Goal: Task Accomplishment & Management: Manage account settings

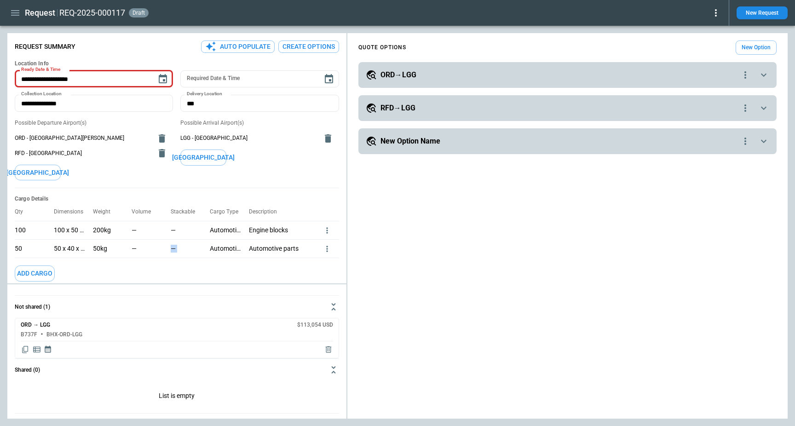
click at [15, 15] on icon "button" at bounding box center [15, 13] width 8 height 6
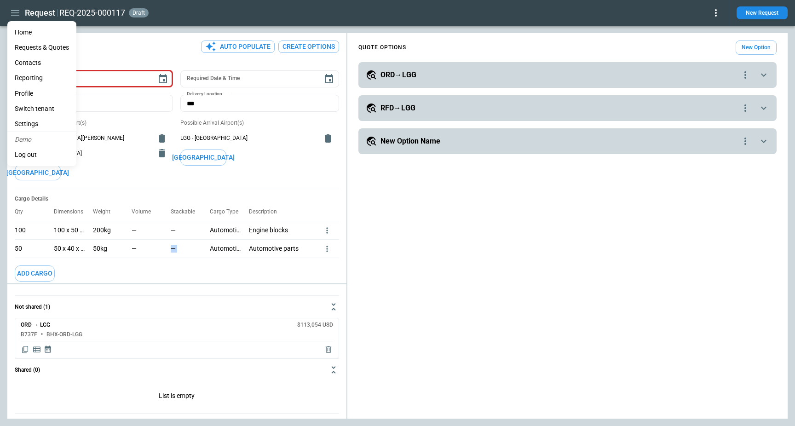
click at [30, 31] on li "Home" at bounding box center [41, 32] width 69 height 15
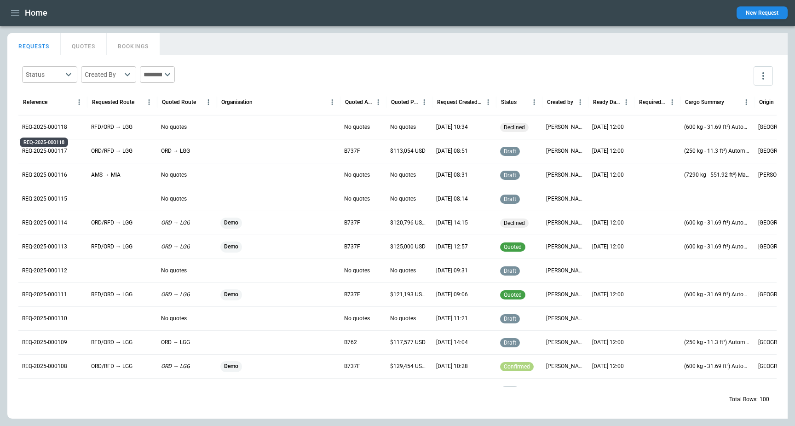
click at [41, 123] on p "REQ-2025-000118" at bounding box center [44, 127] width 45 height 8
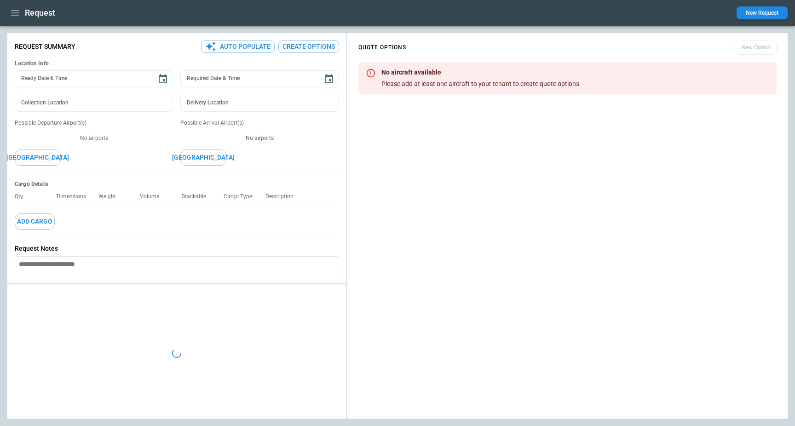
type textarea "*"
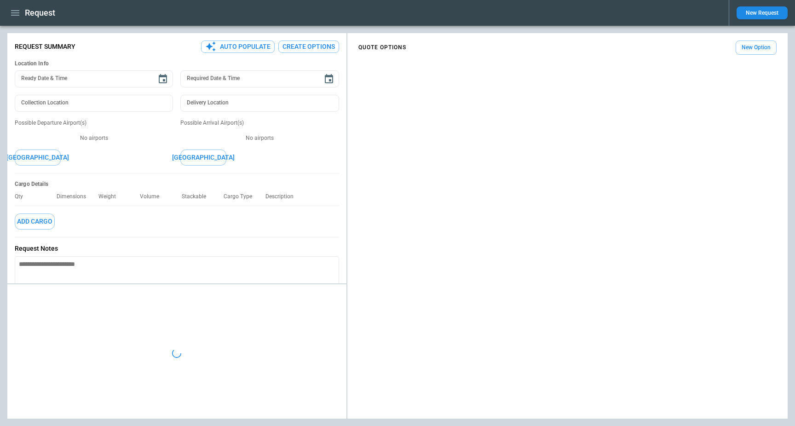
type input "**********"
type input "***"
type textarea "*"
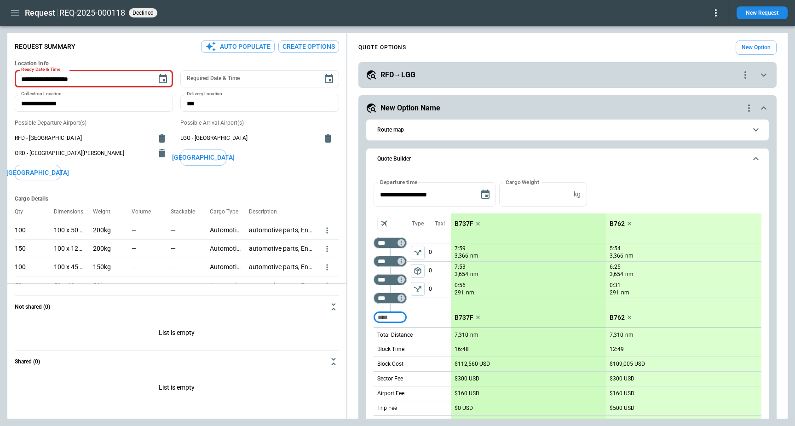
scroll to position [156, 0]
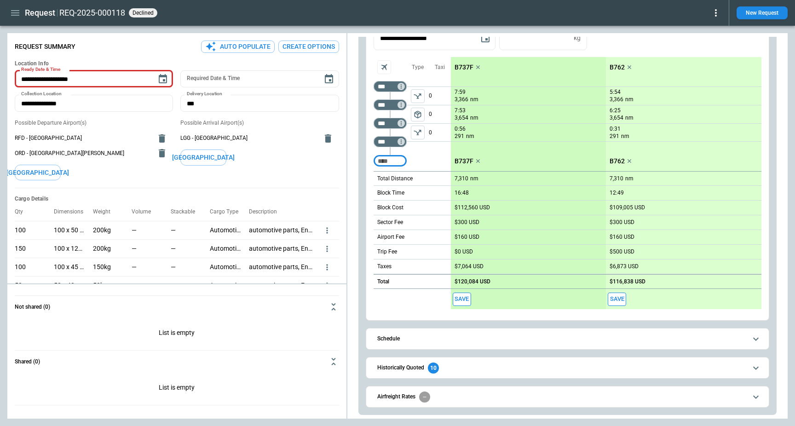
click at [413, 365] on h6 "Historically Quoted" at bounding box center [400, 368] width 47 height 6
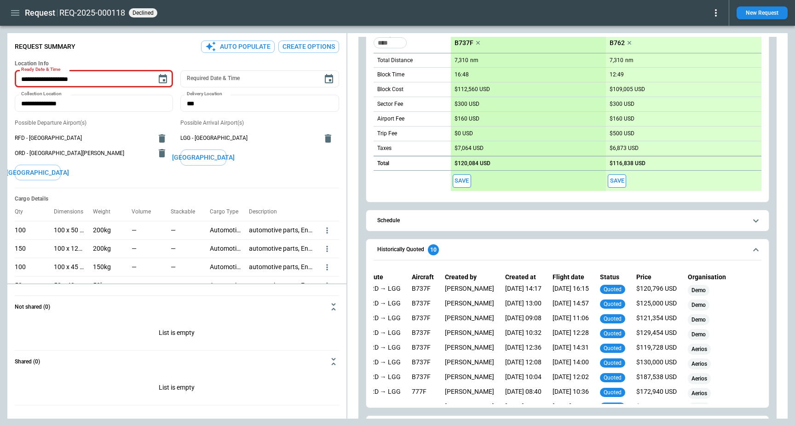
scroll to position [0, 0]
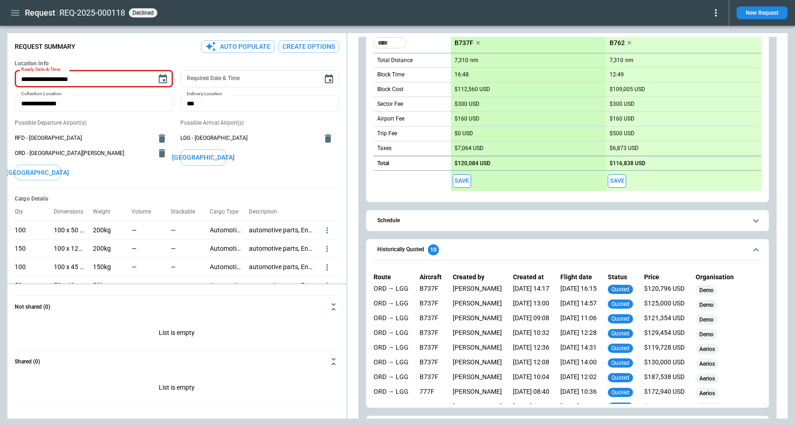
click at [10, 10] on icon "button" at bounding box center [15, 12] width 11 height 11
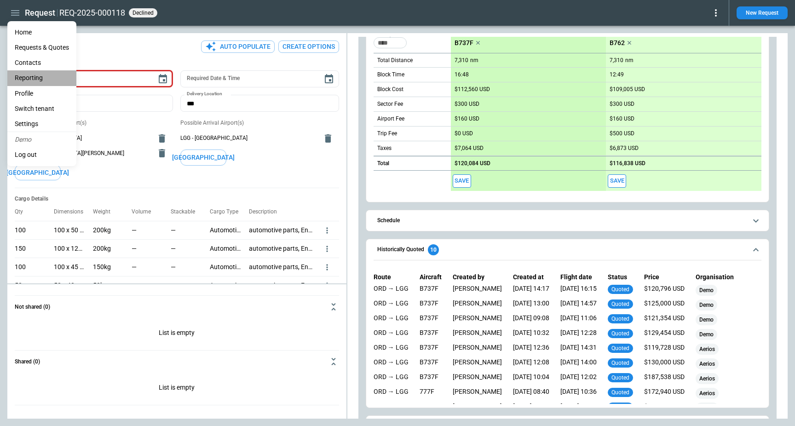
click at [46, 79] on li "Reporting" at bounding box center [41, 77] width 69 height 15
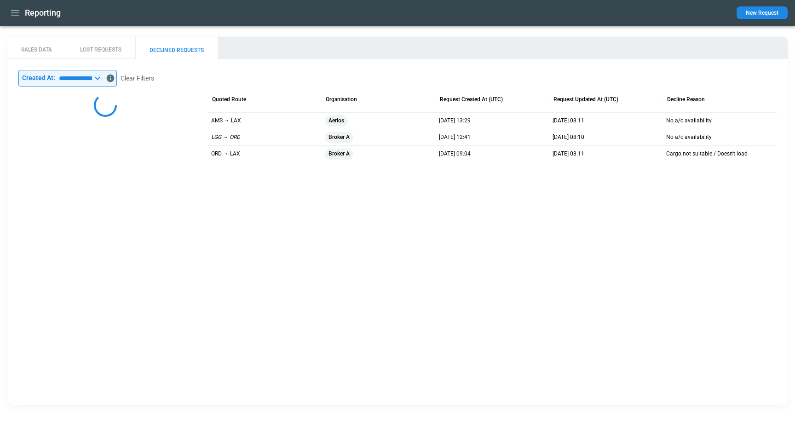
click at [85, 44] on button "LOST REQUESTS" at bounding box center [100, 48] width 69 height 22
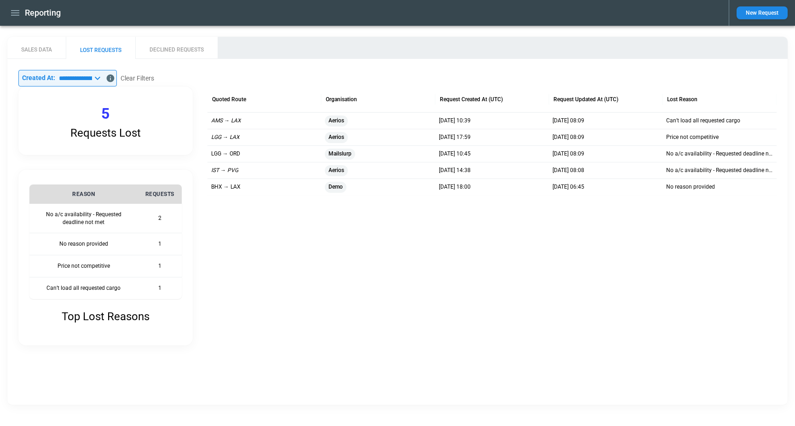
click at [183, 49] on button "DECLINED REQUESTS" at bounding box center [176, 48] width 82 height 22
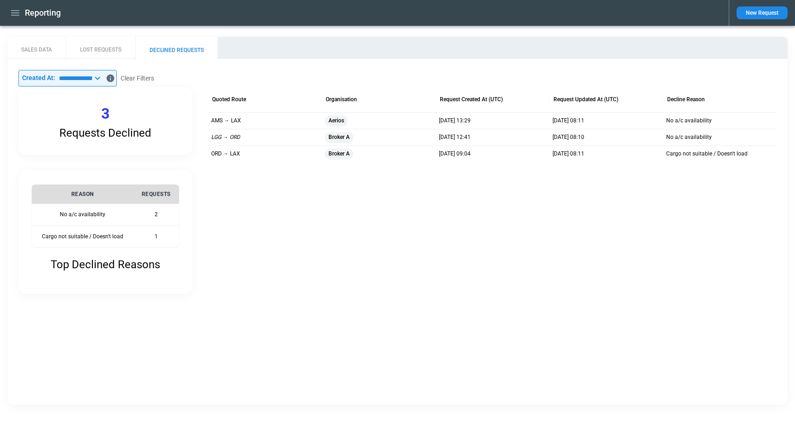
click at [105, 43] on button "LOST REQUESTS" at bounding box center [100, 48] width 69 height 22
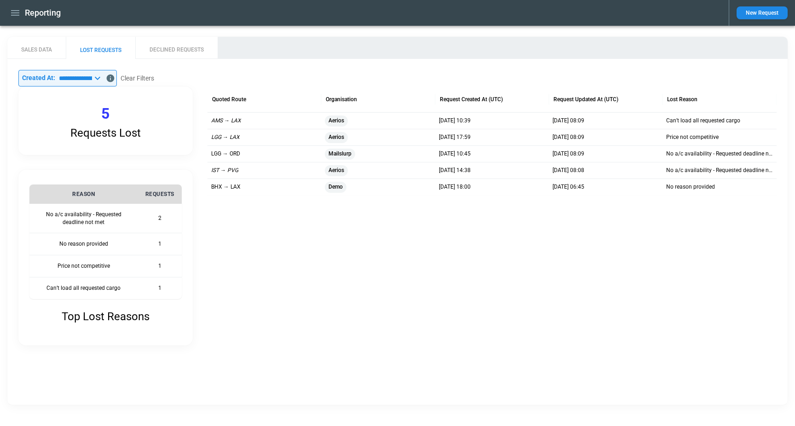
click at [22, 51] on button "SALES DATA" at bounding box center [36, 48] width 58 height 22
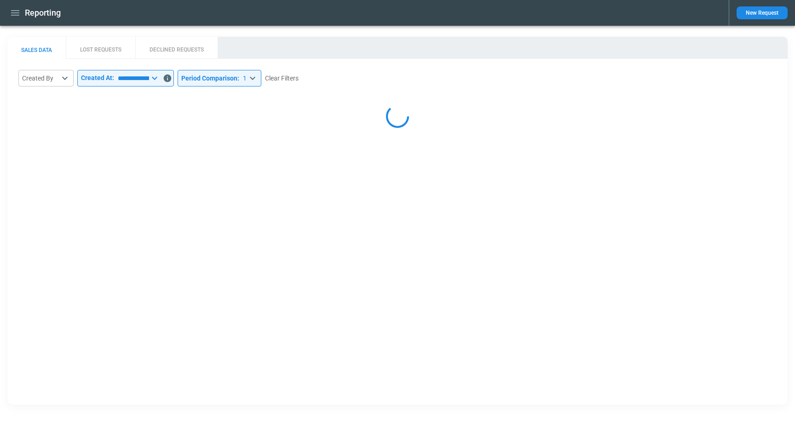
select select "*****"
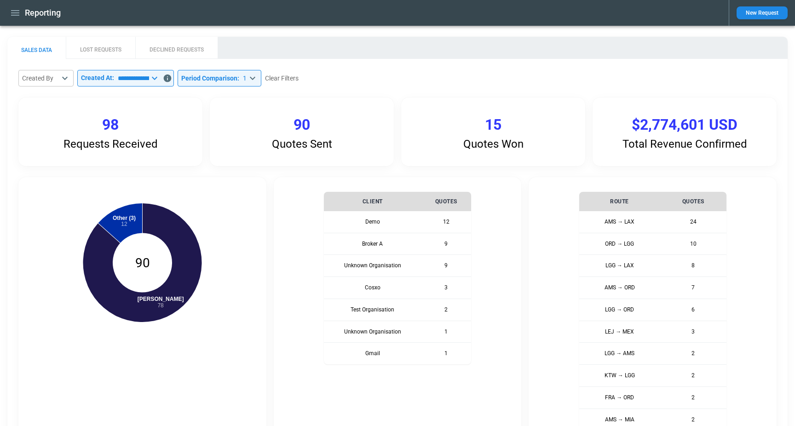
click at [317, 33] on main "**********" at bounding box center [397, 379] width 795 height 706
click at [12, 11] on icon "button" at bounding box center [15, 12] width 11 height 11
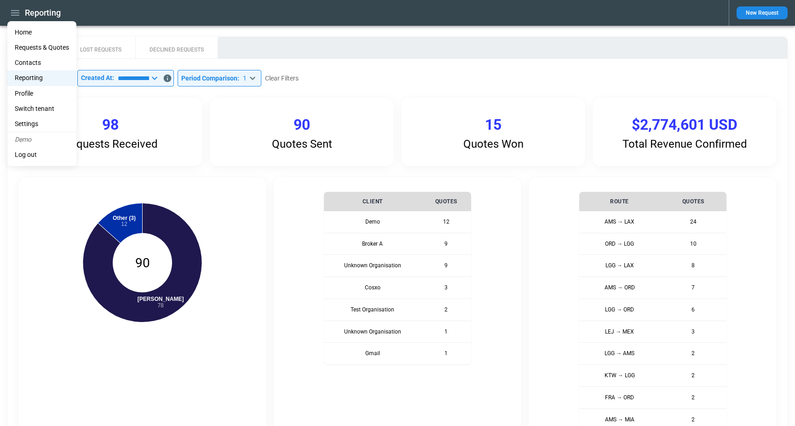
click at [31, 30] on li "Home" at bounding box center [41, 32] width 69 height 15
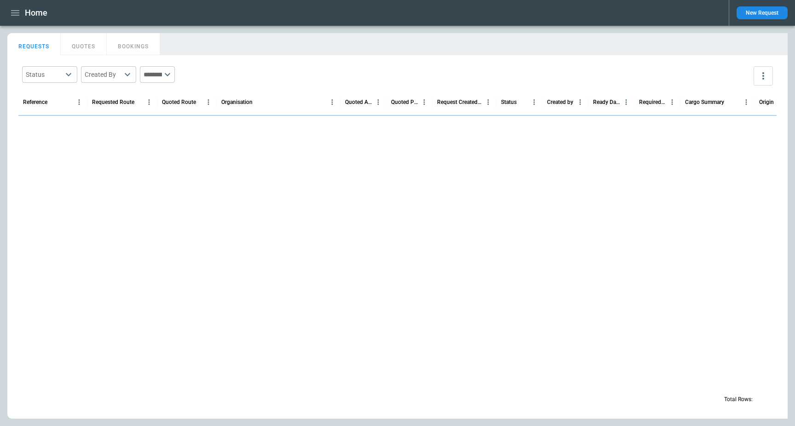
click at [463, 23] on div "Home New Request" at bounding box center [397, 13] width 795 height 26
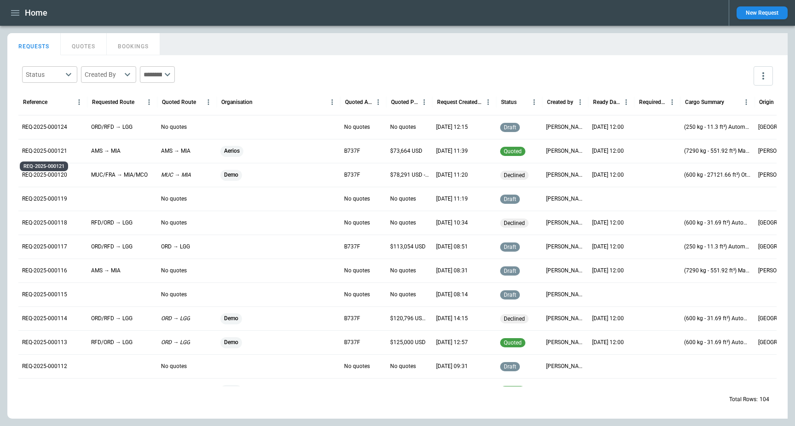
click at [43, 153] on p "REQ-2025-000121" at bounding box center [44, 151] width 45 height 8
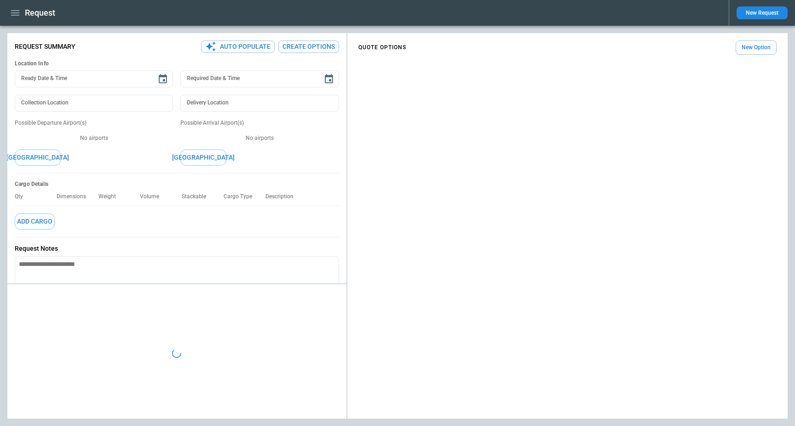
type input "**********"
type input "***"
type textarea "*"
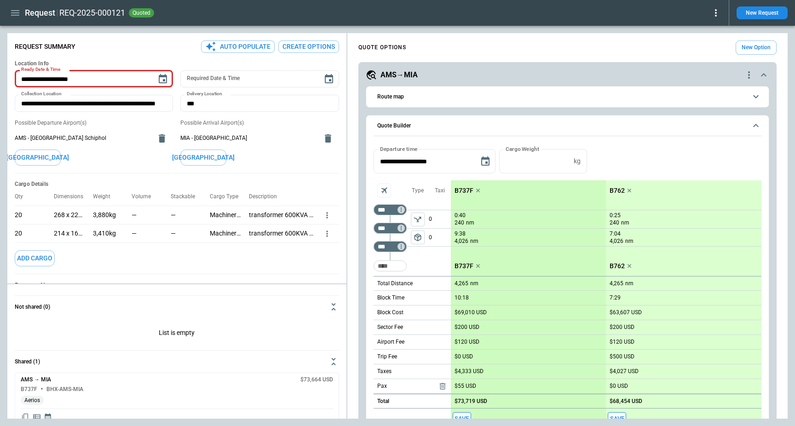
click at [717, 17] on icon at bounding box center [715, 12] width 11 height 11
click at [701, 44] on button "Lost" at bounding box center [705, 41] width 30 height 13
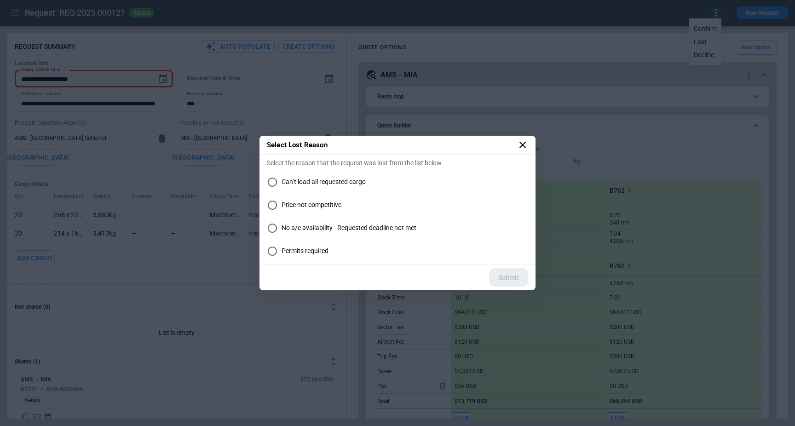
click at [526, 144] on icon at bounding box center [522, 144] width 11 height 11
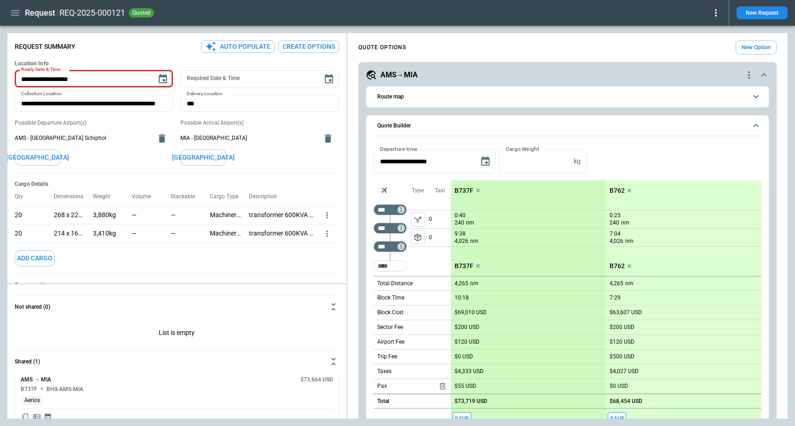
click at [709, 17] on div "REQ-2025-000121 quoted" at bounding box center [390, 12] width 662 height 11
click at [12, 13] on icon "button" at bounding box center [15, 13] width 8 height 6
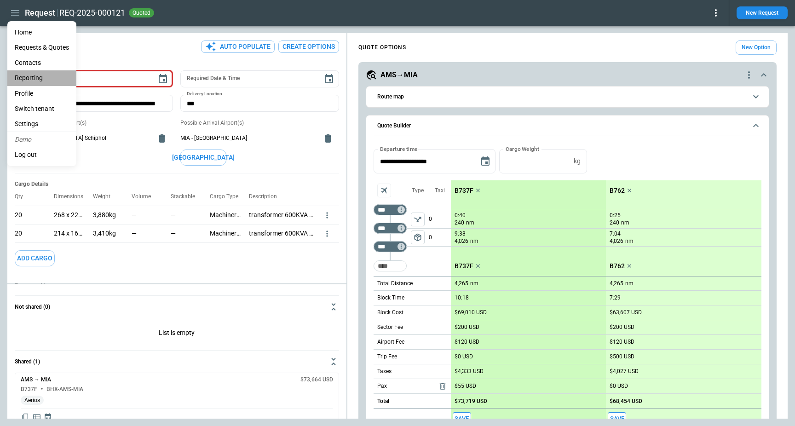
click at [33, 76] on li "Reporting" at bounding box center [41, 77] width 69 height 15
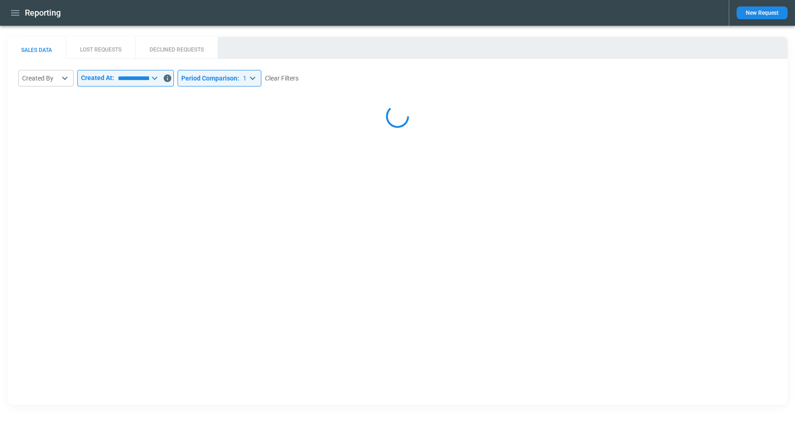
click at [173, 52] on button "DECLINED REQUESTS" at bounding box center [176, 48] width 82 height 22
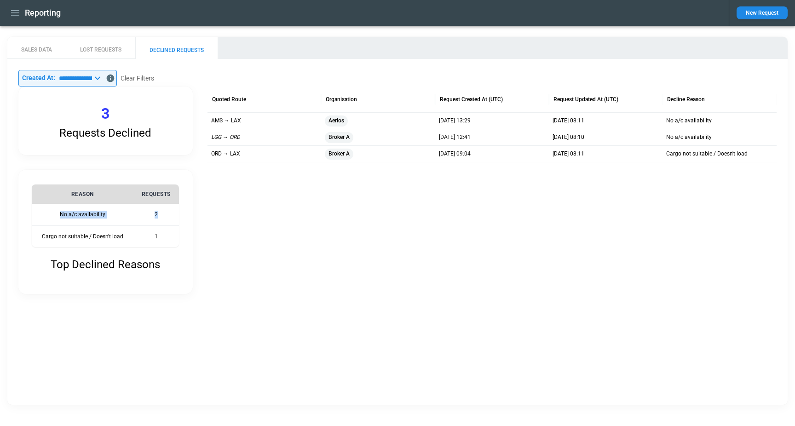
drag, startPoint x: 55, startPoint y: 212, endPoint x: 164, endPoint y: 213, distance: 109.0
click at [164, 212] on tr "No a/c availability 2" at bounding box center [105, 215] width 147 height 22
drag, startPoint x: 159, startPoint y: 230, endPoint x: 21, endPoint y: 230, distance: 137.9
click at [21, 230] on div "Top Declined Reasons REASON REQUESTS No a/c availability 2 Cargo not suitable /…" at bounding box center [105, 232] width 174 height 124
click at [324, 245] on div at bounding box center [491, 228] width 569 height 132
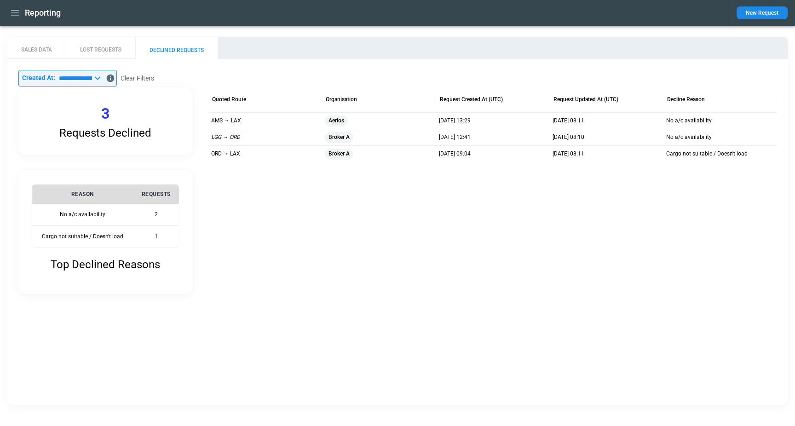
click at [85, 47] on button "LOST REQUESTS" at bounding box center [100, 48] width 69 height 22
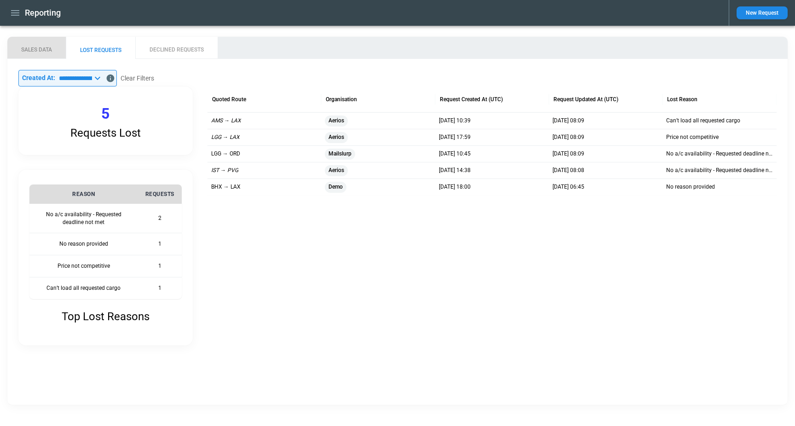
click at [44, 51] on button "SALES DATA" at bounding box center [36, 48] width 58 height 22
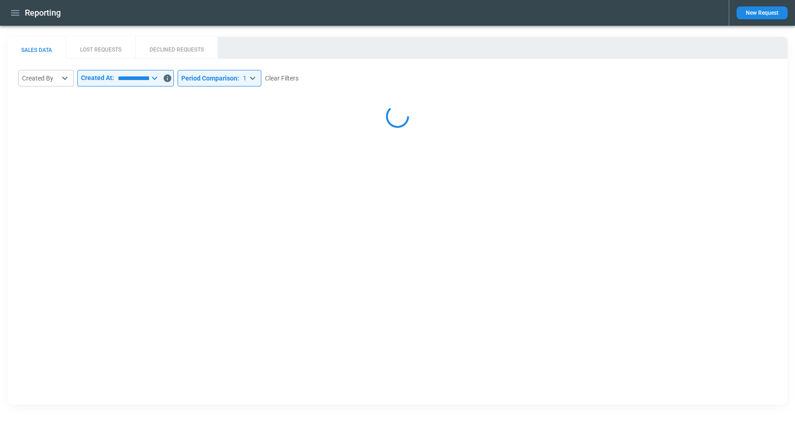
select select "*****"
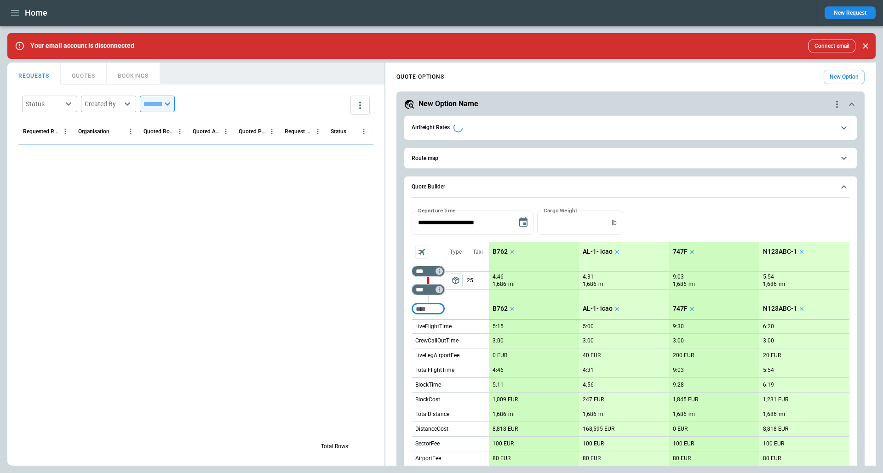
type input "**********"
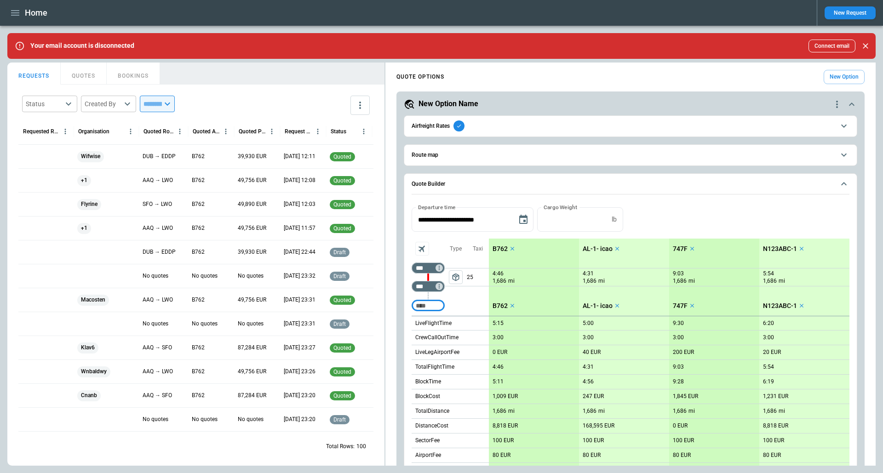
click at [473, 131] on span "Airfreight Rates" at bounding box center [623, 125] width 423 height 11
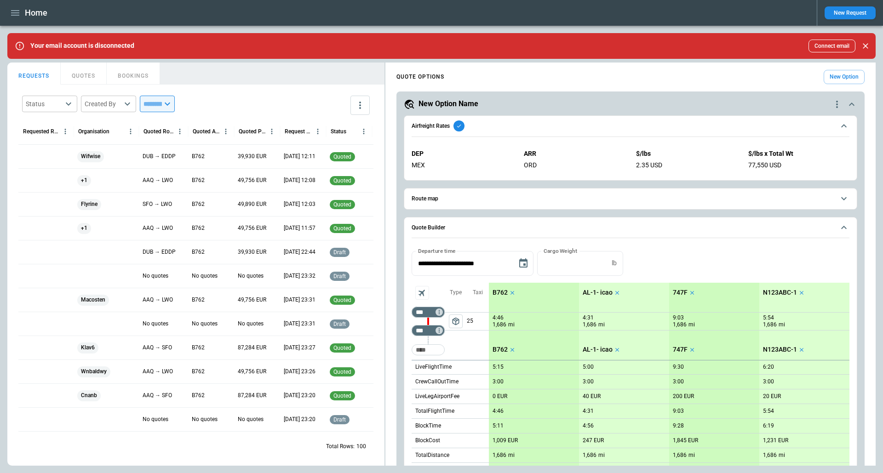
click at [473, 131] on span "Airfreight Rates" at bounding box center [623, 125] width 423 height 11
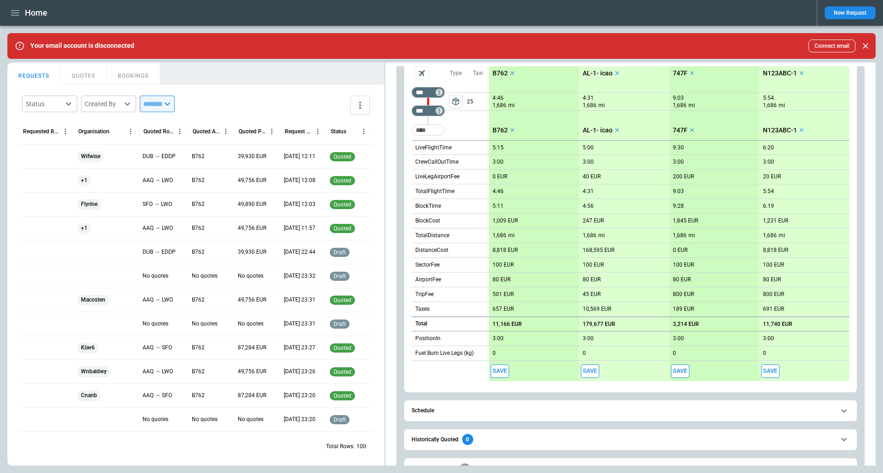
scroll to position [270, 0]
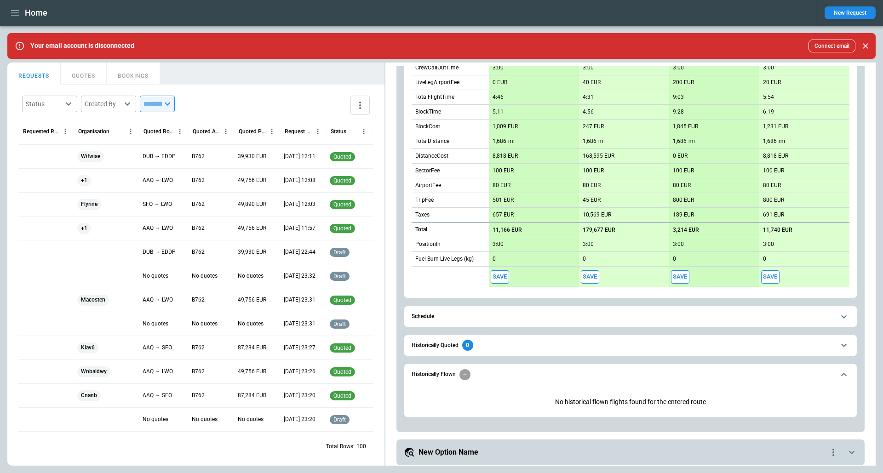
click at [509, 341] on span "Historically Quoted 0" at bounding box center [623, 345] width 423 height 11
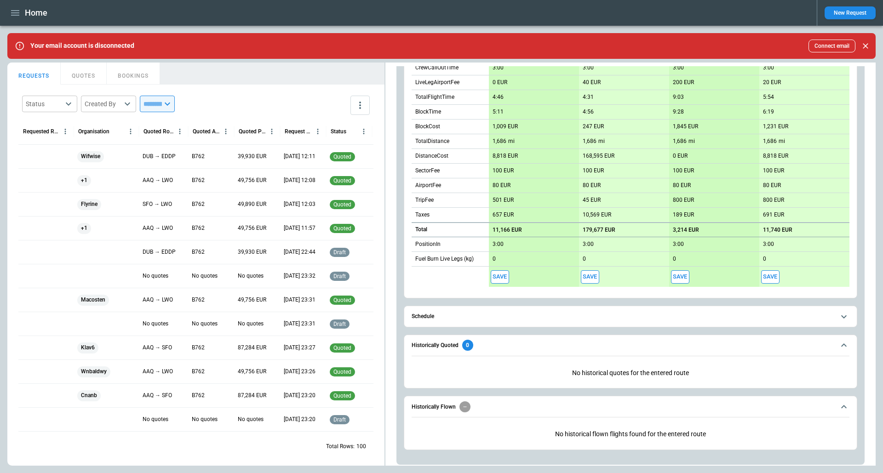
click at [509, 341] on span "Historically Quoted 0" at bounding box center [623, 345] width 423 height 11
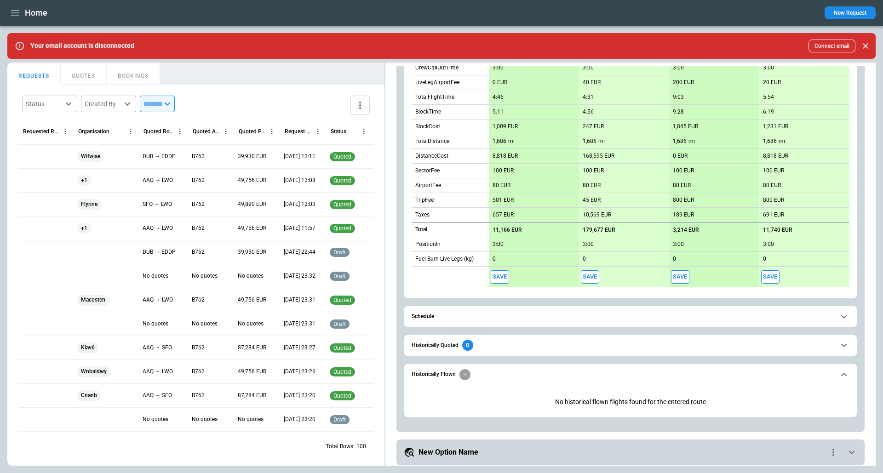
click at [503, 370] on span "Historically Flown" at bounding box center [623, 374] width 423 height 11
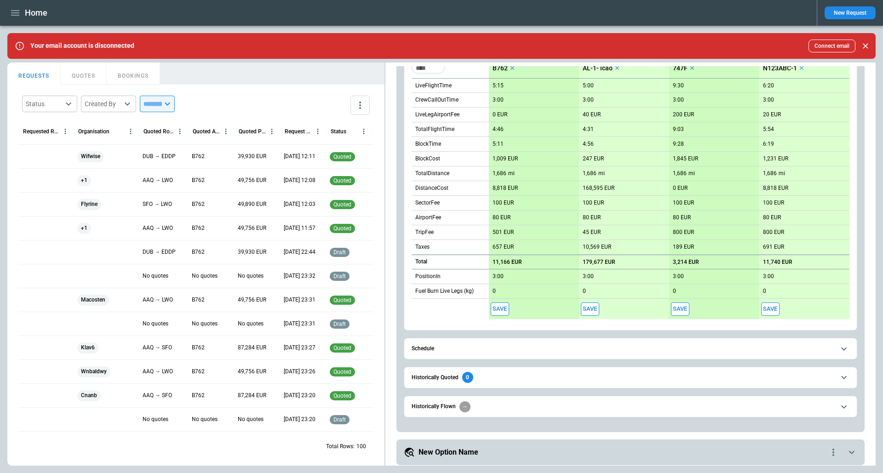
scroll to position [0, 0]
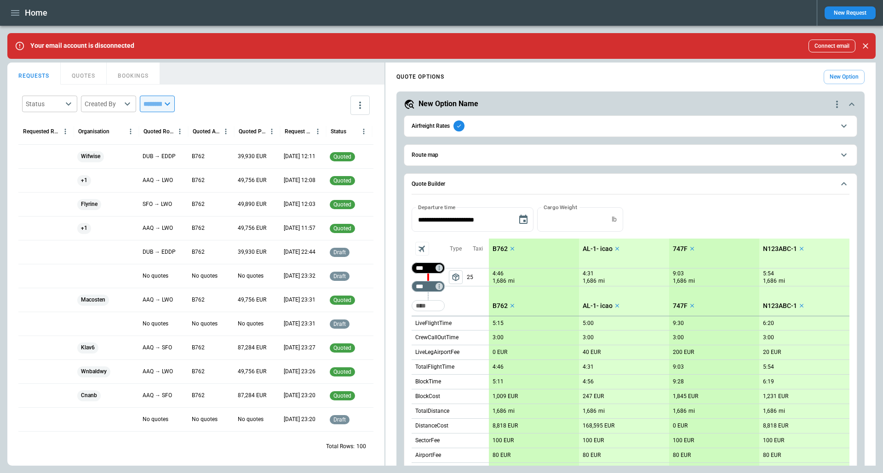
click at [420, 269] on input "***" at bounding box center [426, 267] width 26 height 9
type input "***"
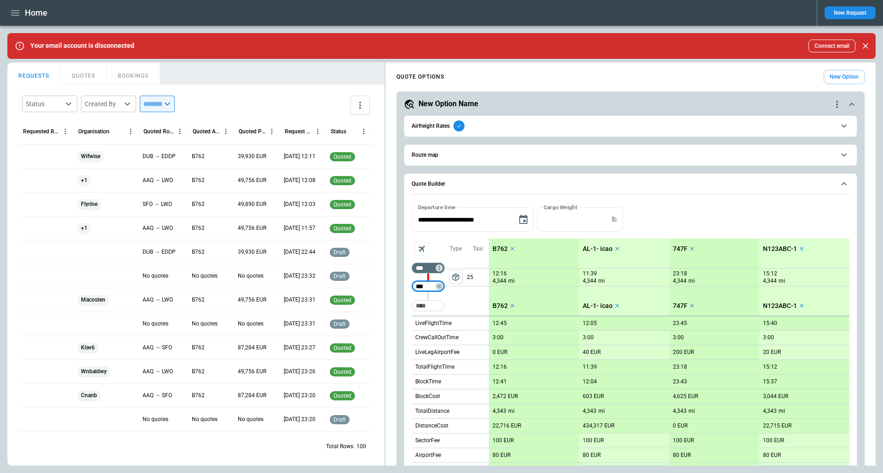
click at [464, 287] on div "package_2" at bounding box center [456, 277] width 22 height 37
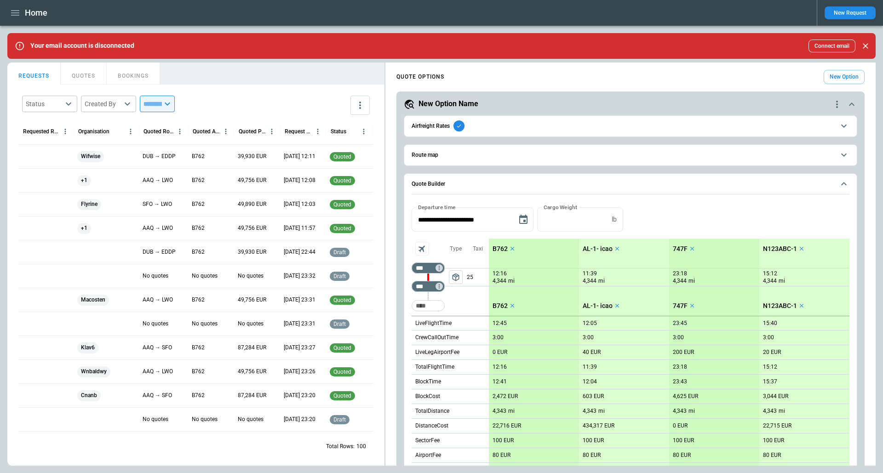
scroll to position [238, 0]
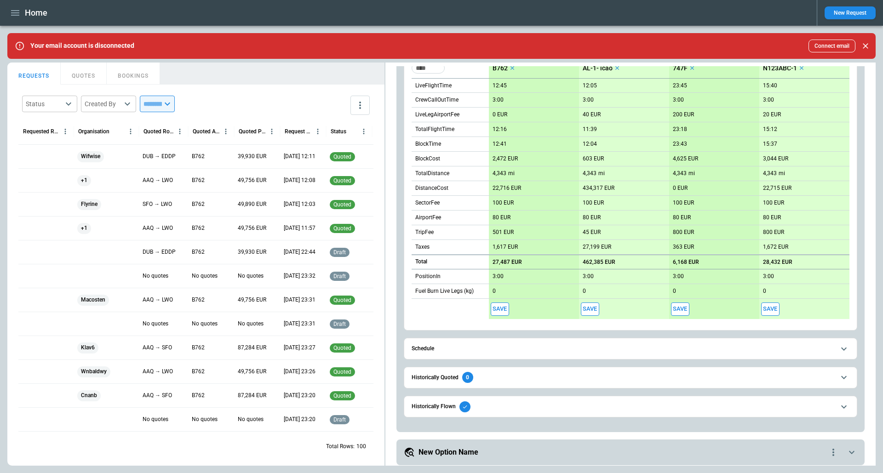
click at [434, 406] on h6 "Historically Flown" at bounding box center [434, 407] width 44 height 6
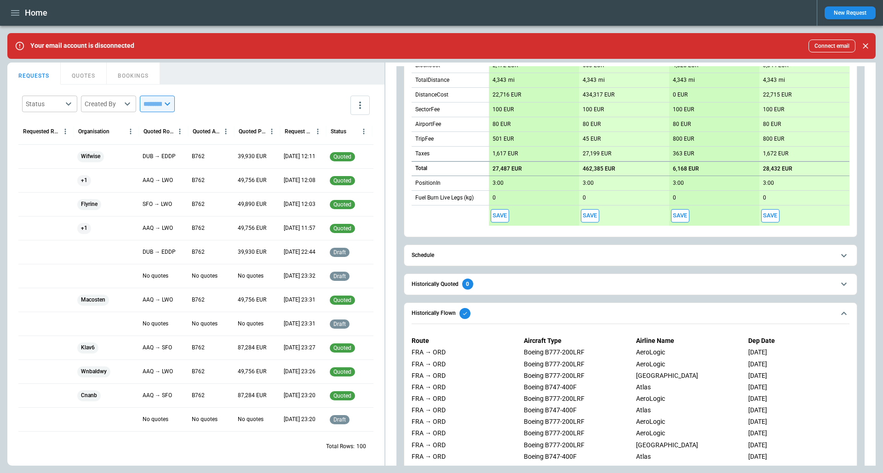
scroll to position [351, 0]
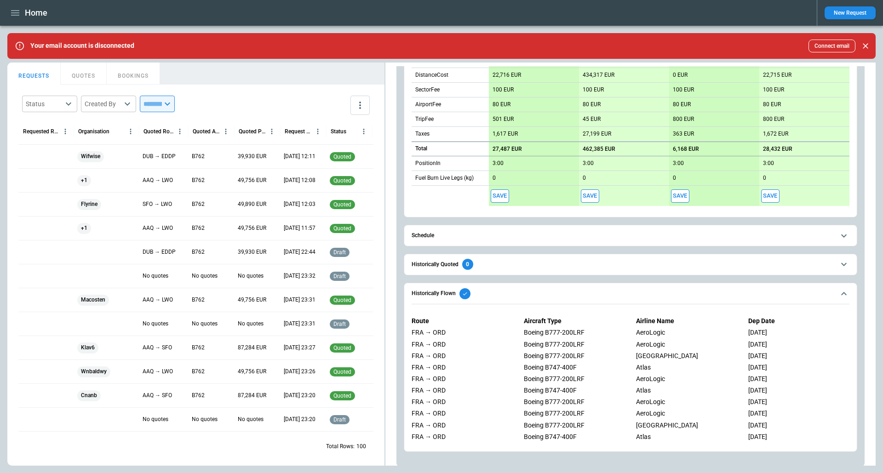
click at [389, 257] on div "**********" at bounding box center [630, 109] width 490 height 789
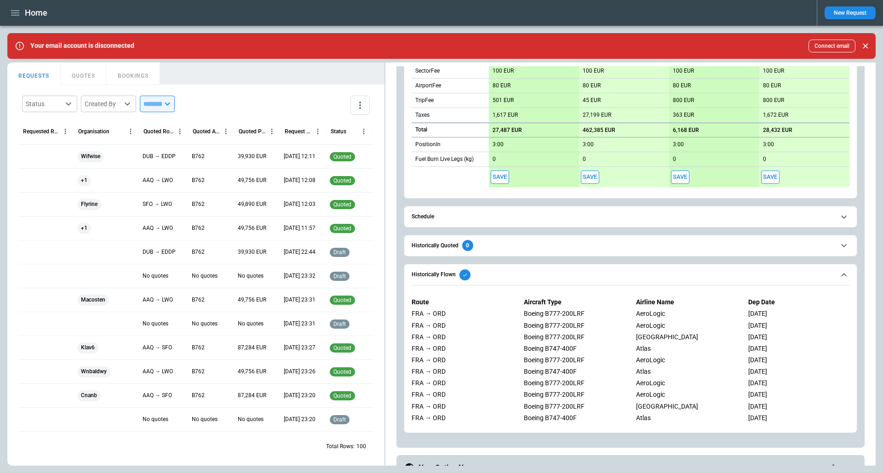
scroll to position [385, 0]
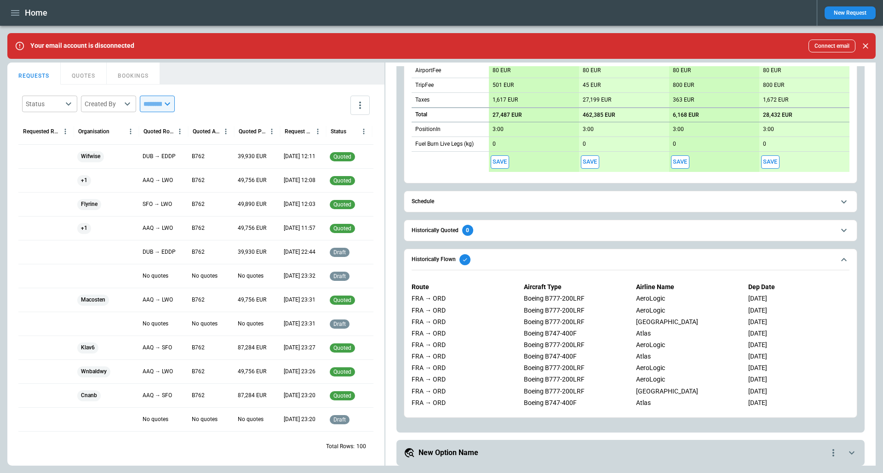
click at [444, 257] on h6 "Historically Flown" at bounding box center [434, 260] width 44 height 6
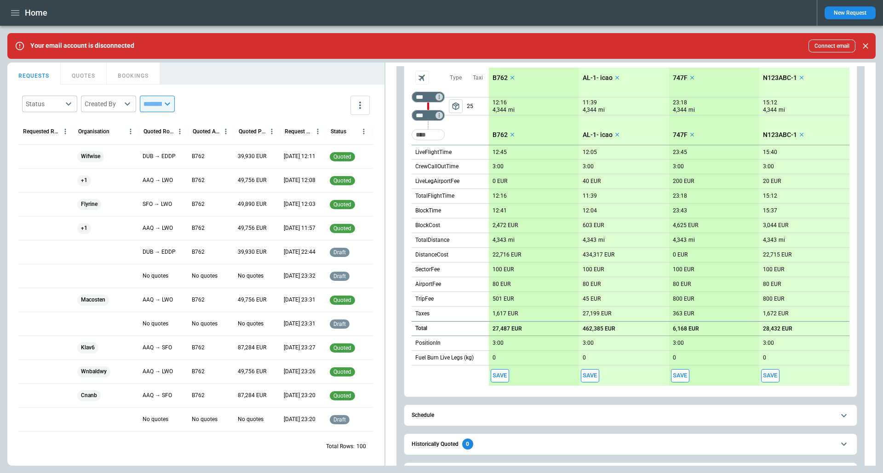
scroll to position [238, 0]
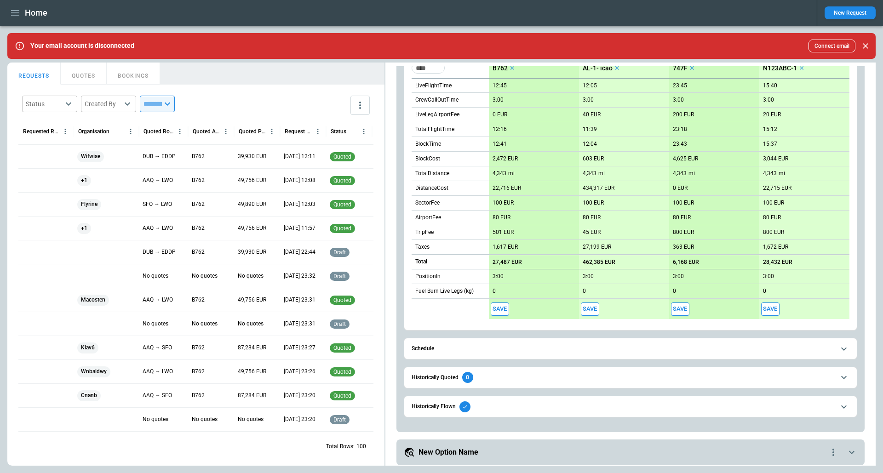
click at [429, 407] on div "Historically Flown" at bounding box center [441, 406] width 59 height 11
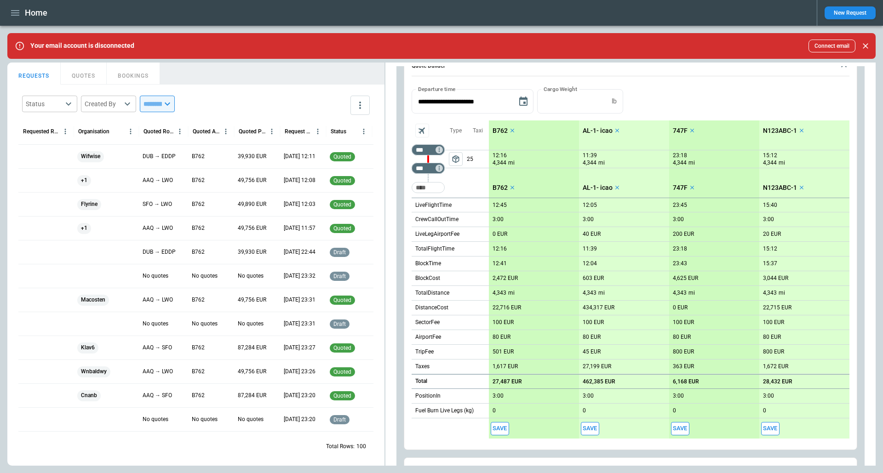
scroll to position [6, 0]
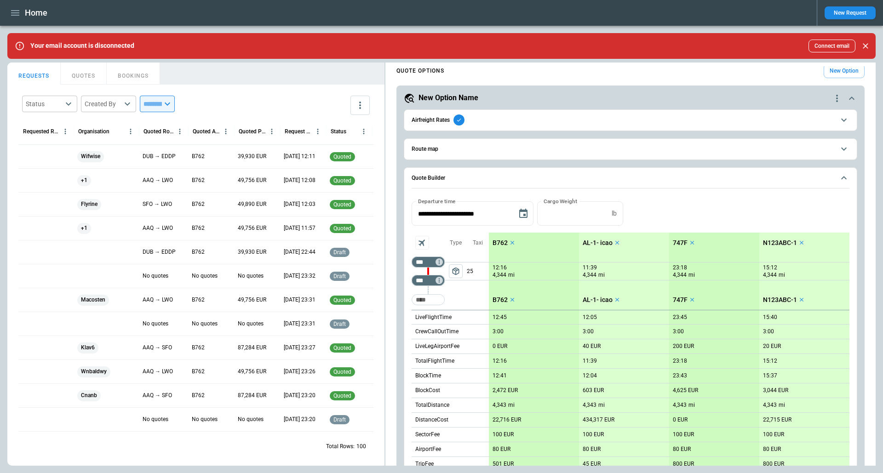
click at [869, 44] on icon "Close" at bounding box center [865, 45] width 9 height 9
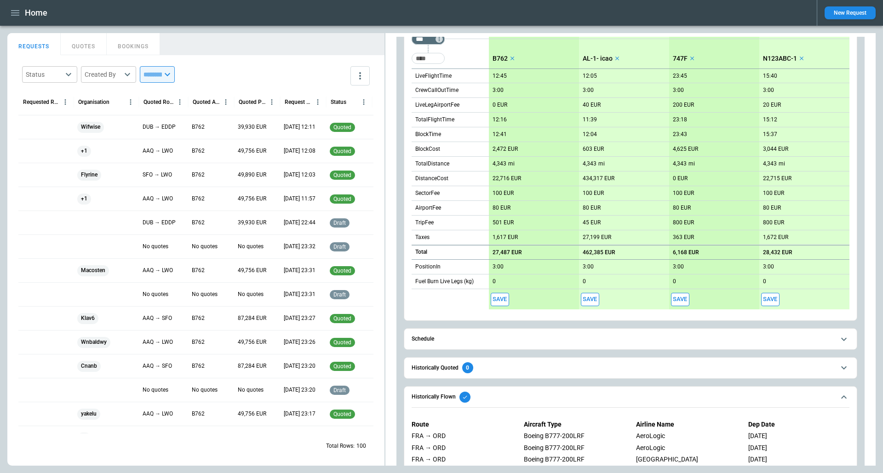
scroll to position [283, 0]
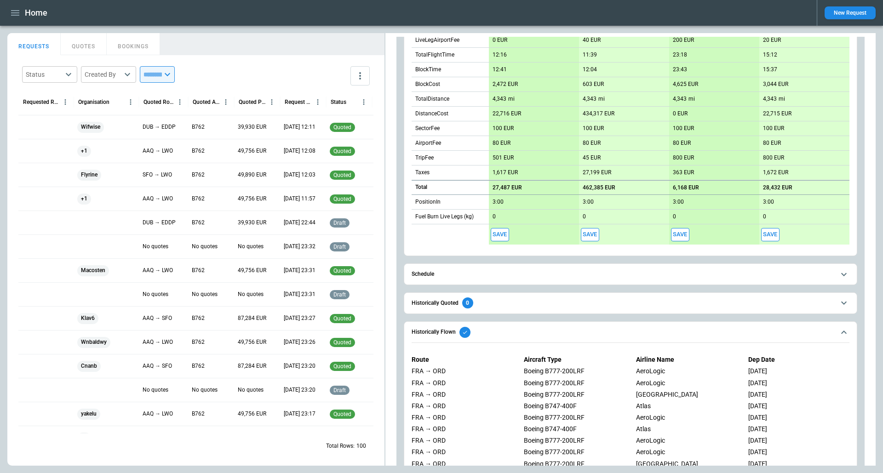
click at [438, 329] on h6 "Historically Flown" at bounding box center [434, 332] width 44 height 6
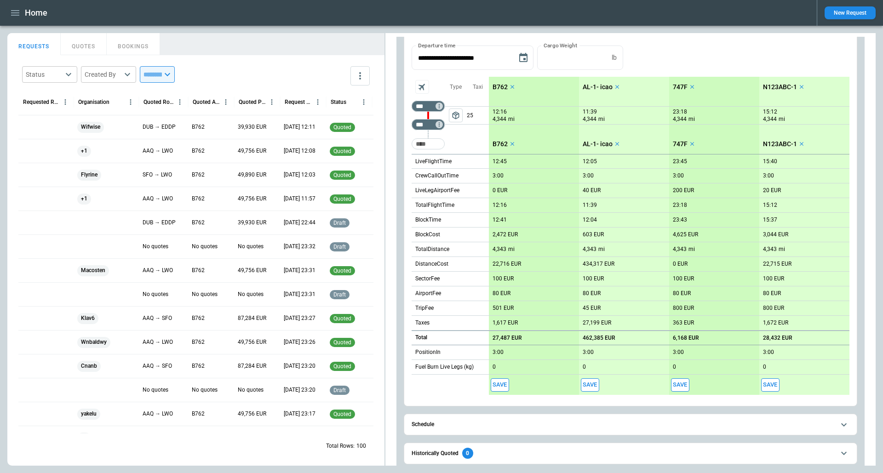
scroll to position [208, 0]
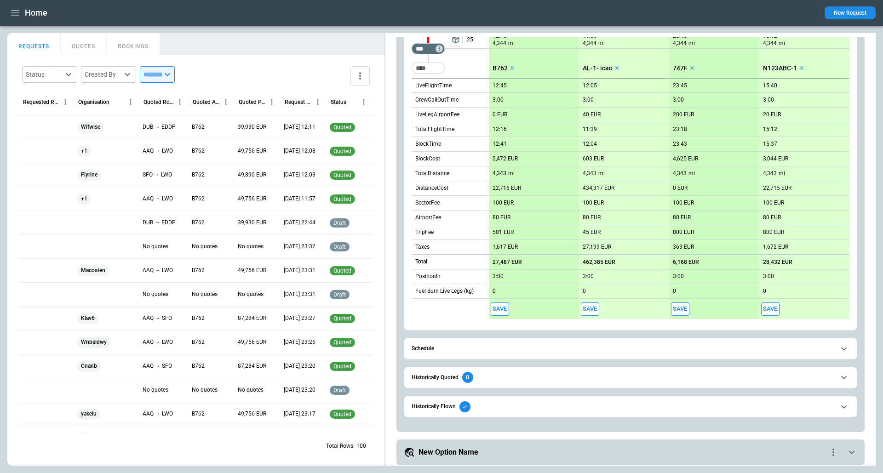
click at [431, 405] on h6 "Historically Flown" at bounding box center [434, 407] width 44 height 6
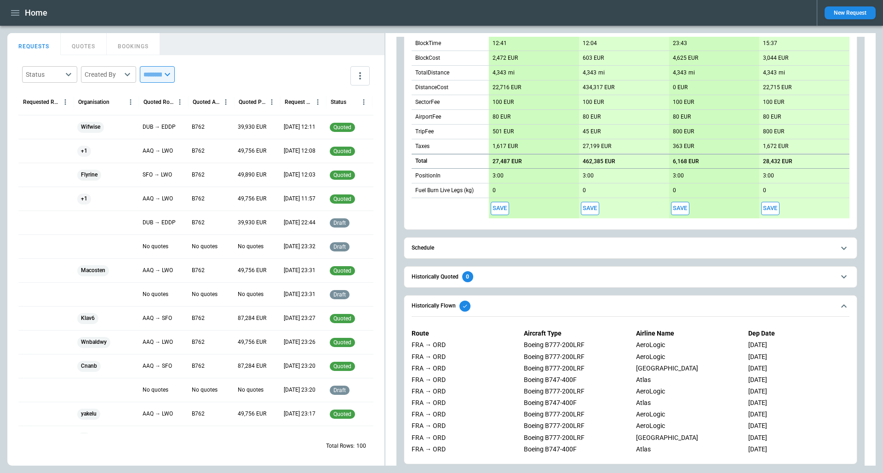
scroll to position [355, 0]
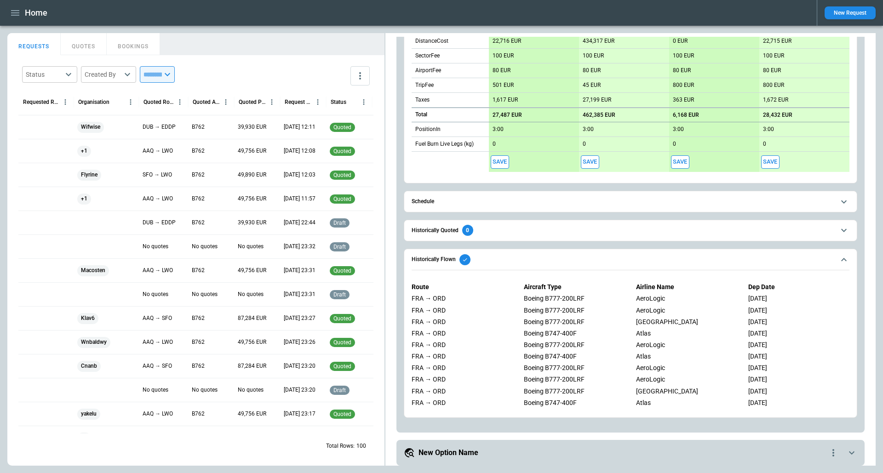
click at [585, 254] on span "Historically Flown" at bounding box center [623, 259] width 423 height 11
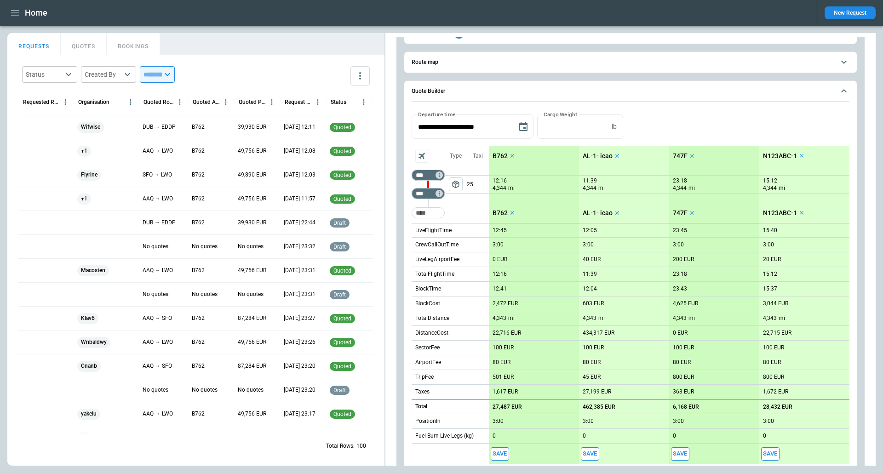
scroll to position [0, 0]
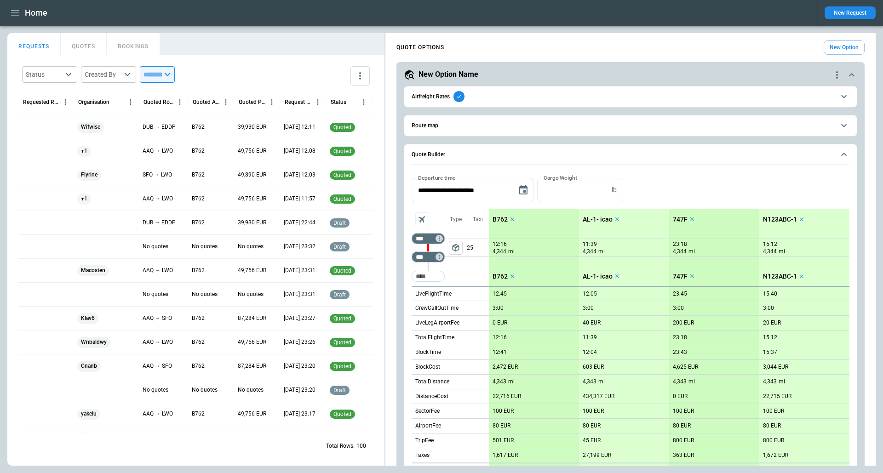
click at [57, 128] on div at bounding box center [45, 127] width 55 height 24
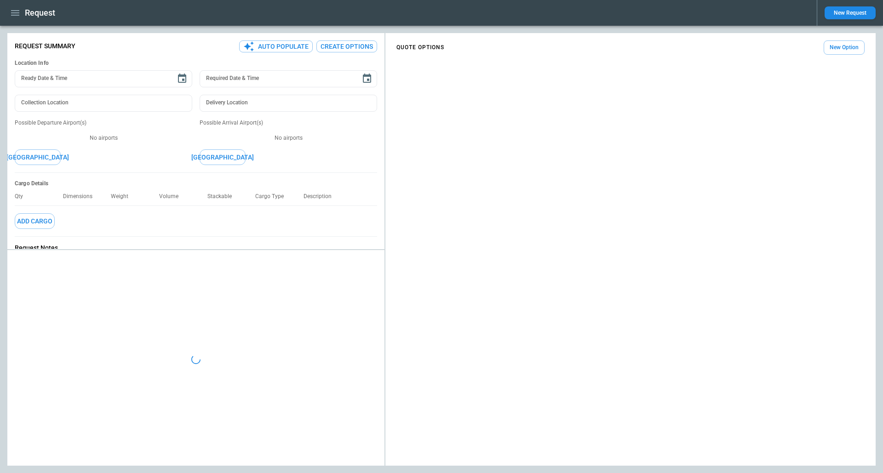
type textarea "*"
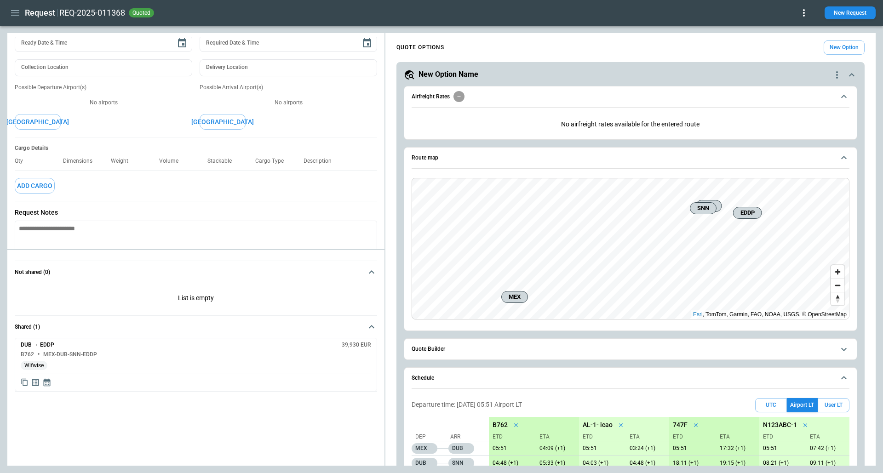
scroll to position [39, 0]
click at [10, 15] on icon "button" at bounding box center [15, 12] width 11 height 11
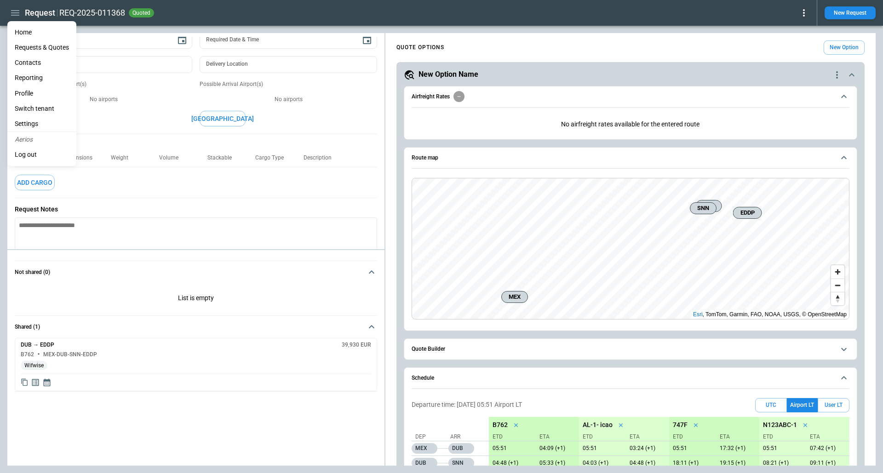
click at [29, 29] on li "Home" at bounding box center [41, 32] width 69 height 15
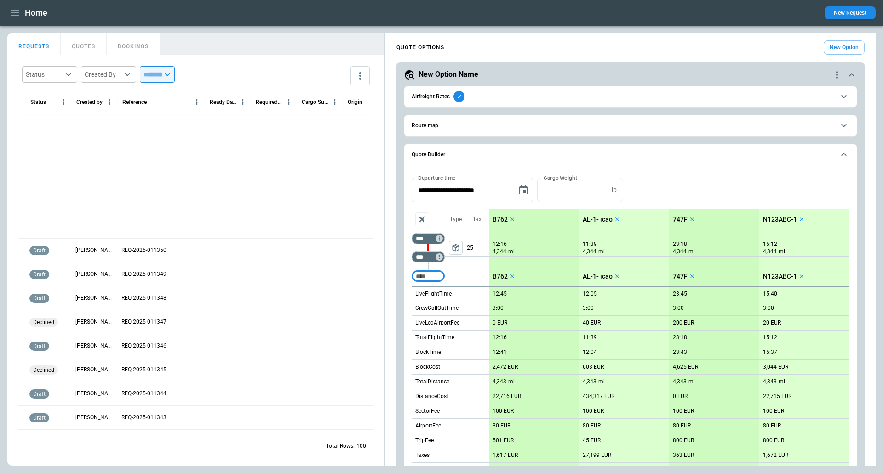
scroll to position [440, 0]
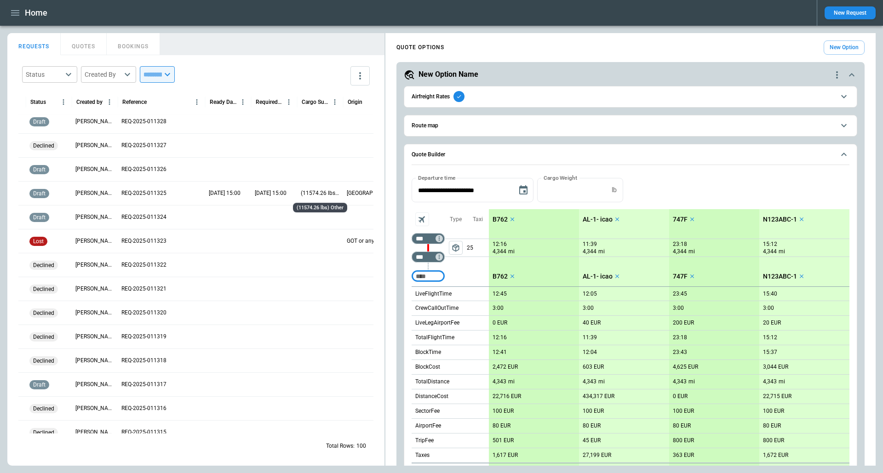
click at [309, 191] on p "(11574.26 lbs) Other" at bounding box center [320, 193] width 39 height 8
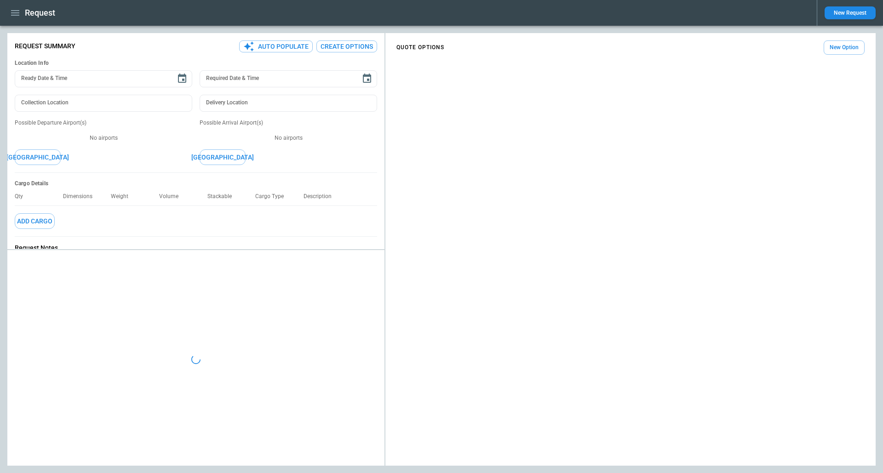
type input "**********"
type textarea "**********"
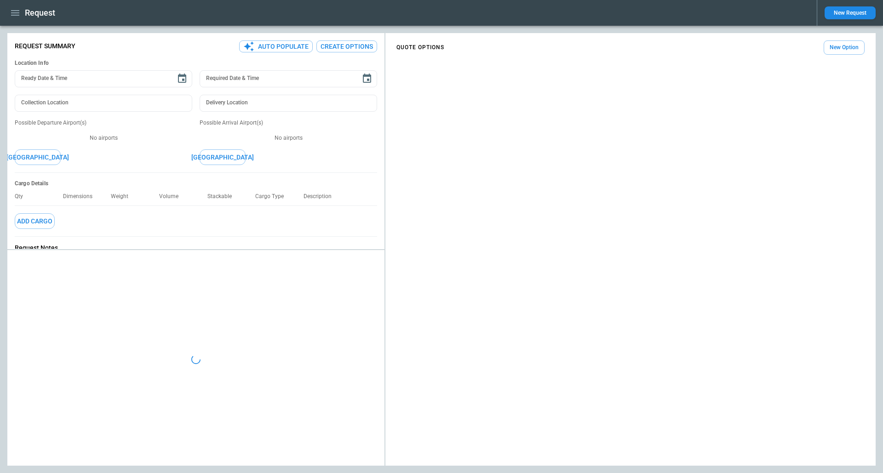
type textarea "*"
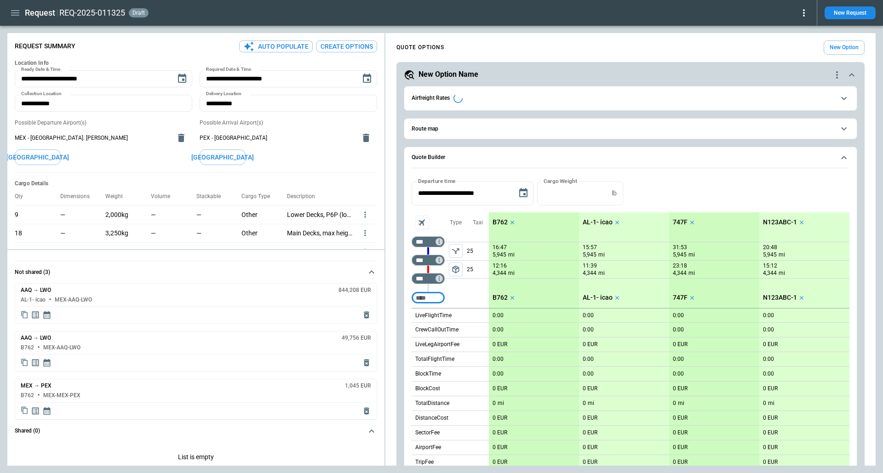
type input "**********"
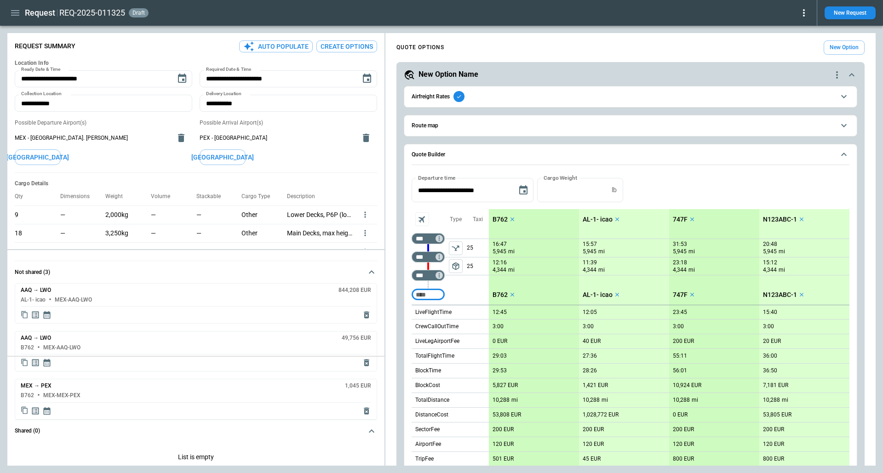
click at [185, 364] on div "**********" at bounding box center [441, 249] width 868 height 433
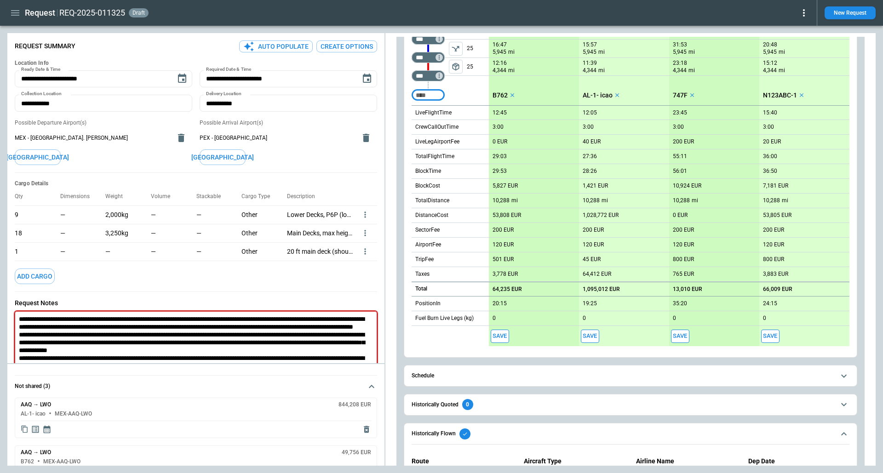
click at [524, 424] on button "Historically Flown" at bounding box center [631, 433] width 438 height 21
